Goal: Navigation & Orientation: Find specific page/section

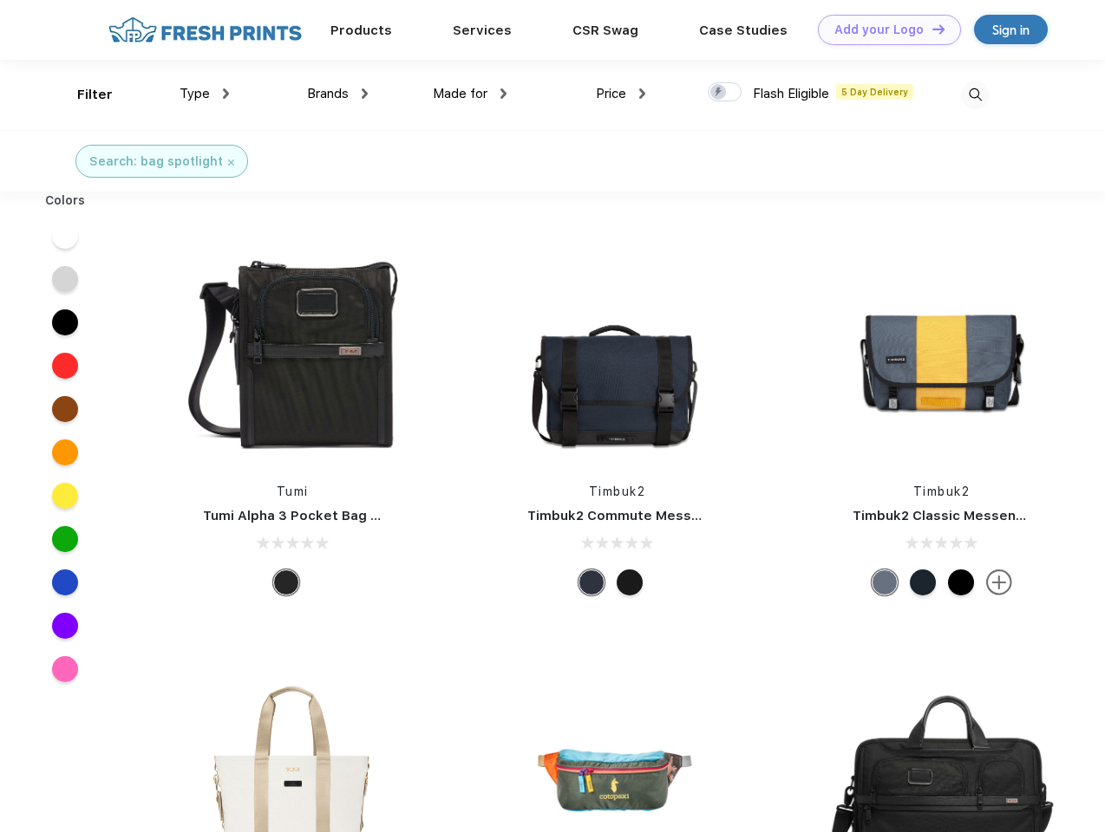
scroll to position [1, 0]
click at [883, 29] on link "Add your Logo Design Tool" at bounding box center [889, 30] width 143 height 30
click at [0, 0] on div "Design Tool" at bounding box center [0, 0] width 0 height 0
click at [930, 29] on link "Add your Logo Design Tool" at bounding box center [889, 30] width 143 height 30
click at [83, 95] on div "Filter" at bounding box center [95, 95] width 36 height 20
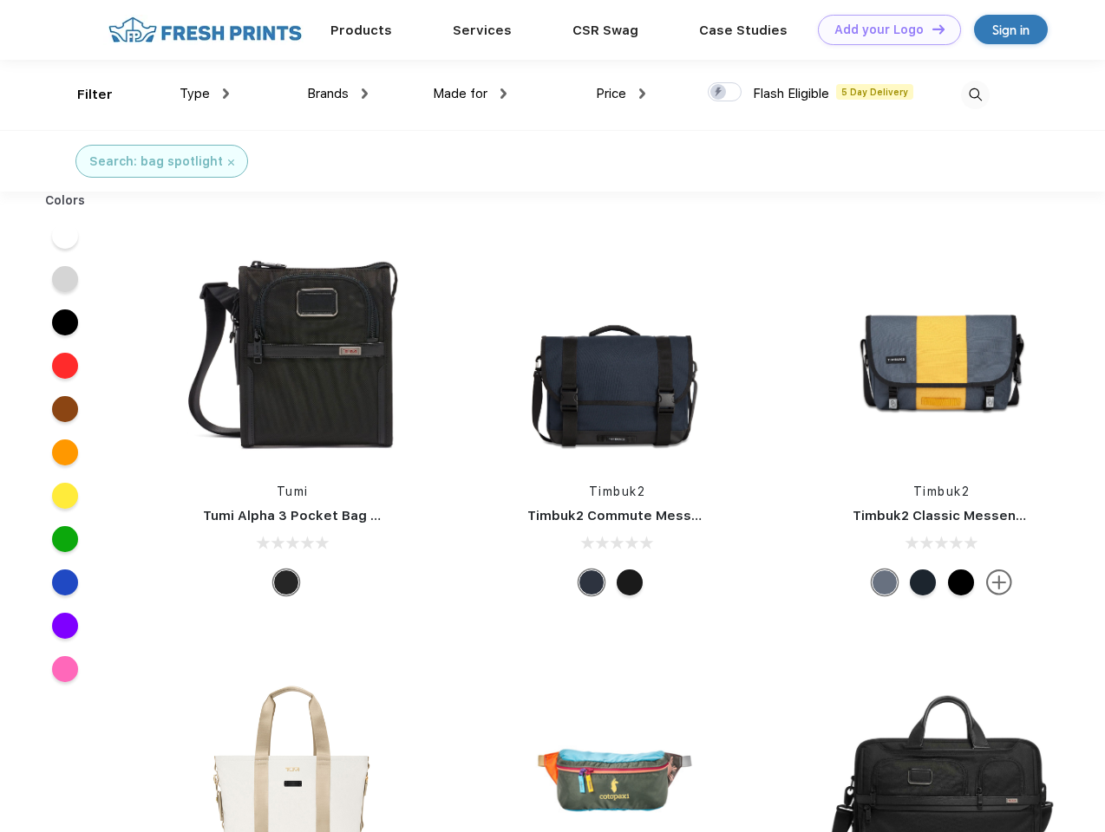
click at [205, 94] on span "Type" at bounding box center [194, 94] width 30 height 16
click at [337, 94] on span "Brands" at bounding box center [328, 94] width 42 height 16
click at [470, 94] on span "Made for" at bounding box center [460, 94] width 55 height 16
click at [621, 94] on span "Price" at bounding box center [611, 94] width 30 height 16
click at [725, 93] on div at bounding box center [725, 91] width 34 height 19
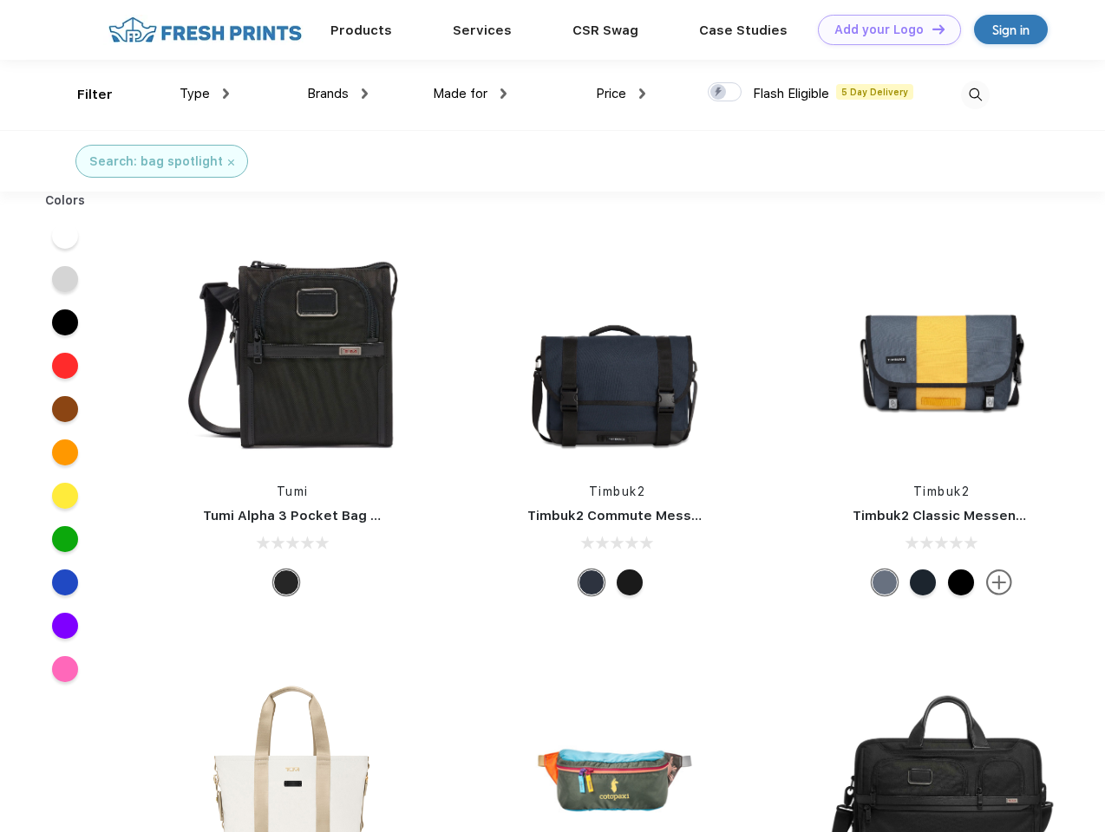
click at [719, 93] on input "checkbox" at bounding box center [713, 87] width 11 height 11
click at [975, 95] on img at bounding box center [975, 95] width 29 height 29
